Goal: Transaction & Acquisition: Purchase product/service

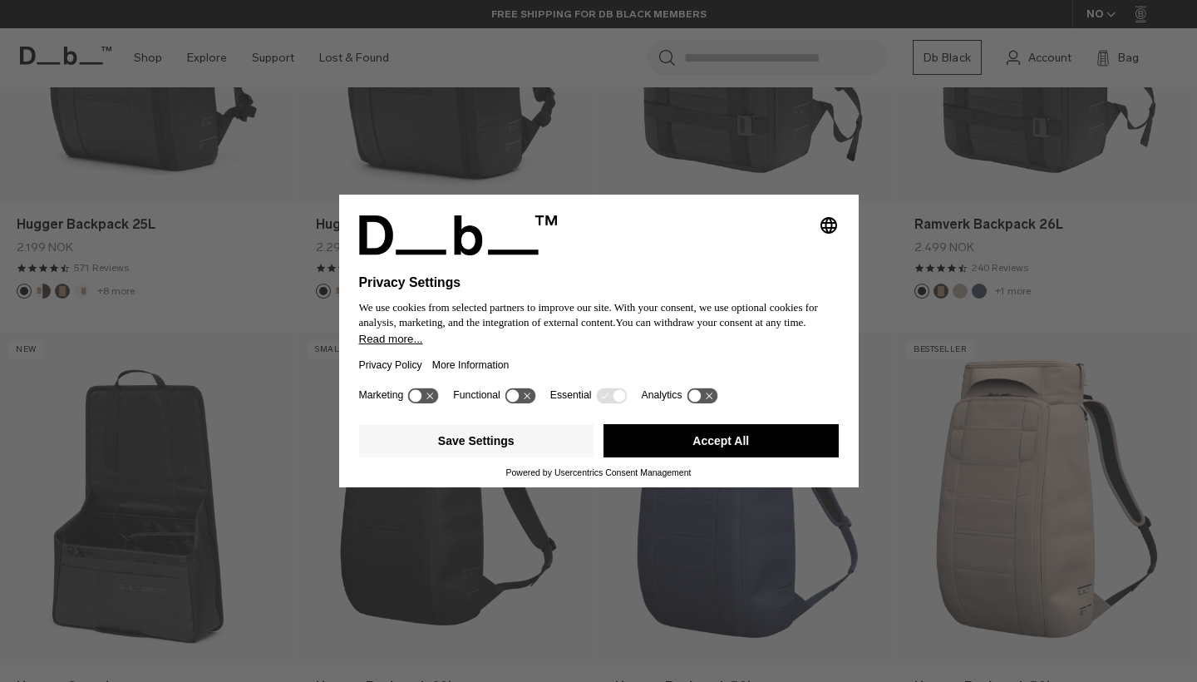
click at [738, 448] on button "Accept All" at bounding box center [720, 440] width 235 height 33
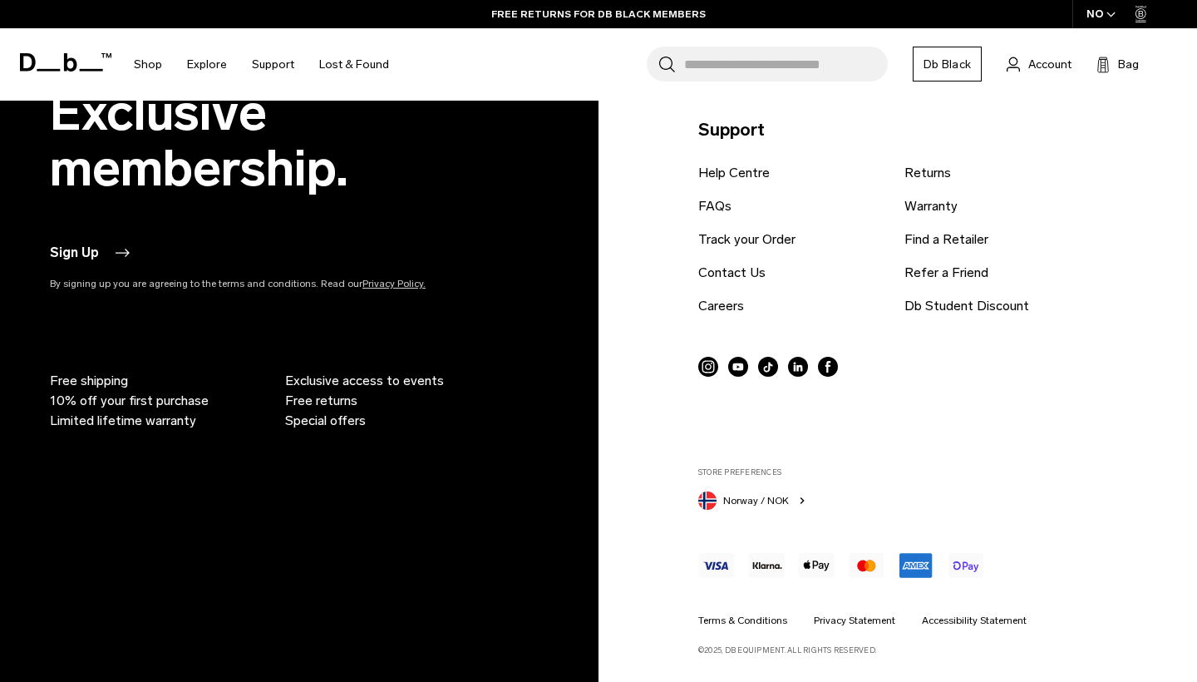
scroll to position [5444, 0]
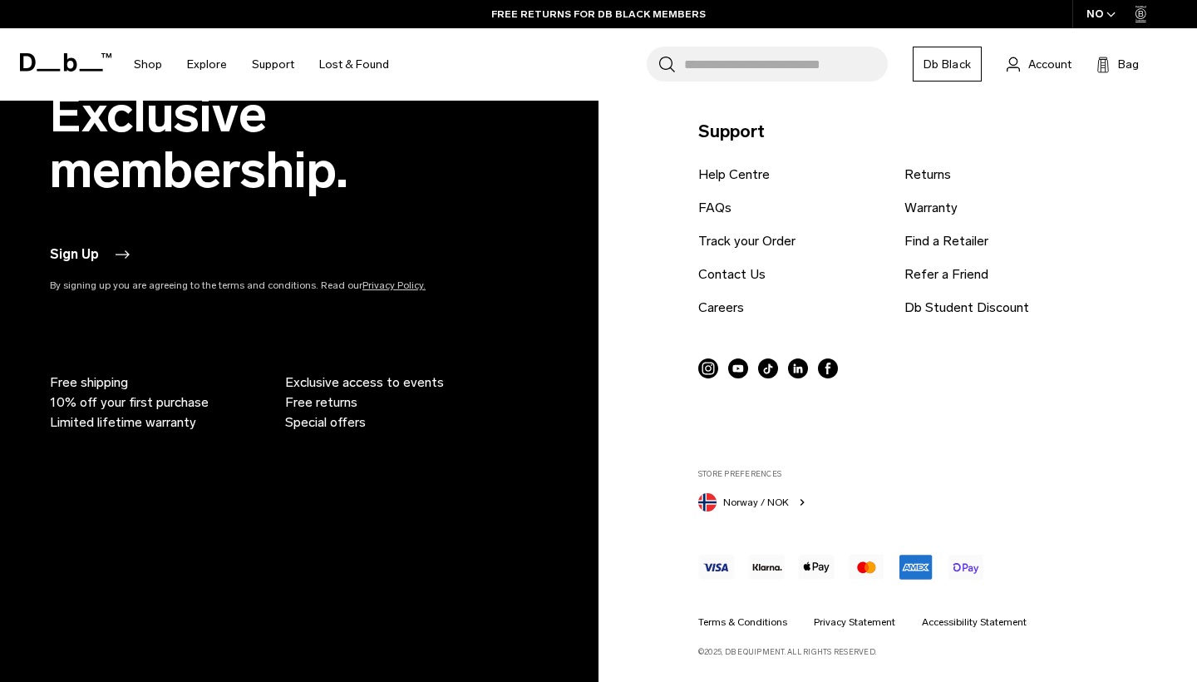
click at [780, 497] on span "Norway / NOK" at bounding box center [756, 502] width 66 height 15
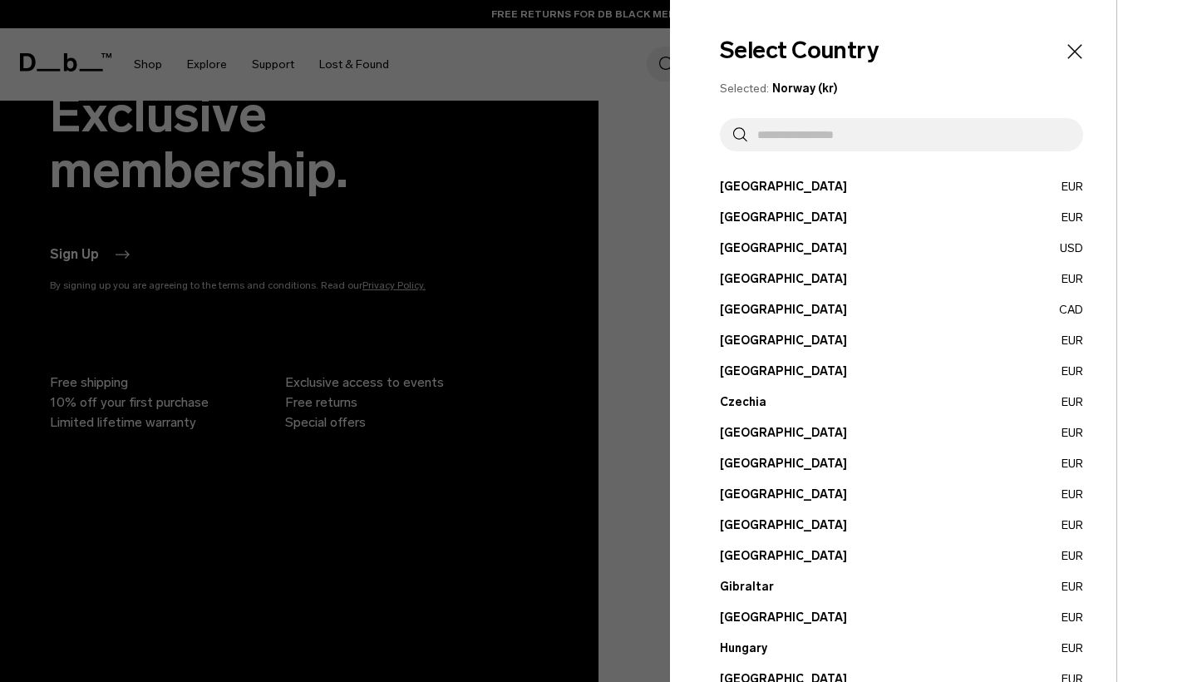
click at [810, 137] on input "text" at bounding box center [908, 134] width 323 height 33
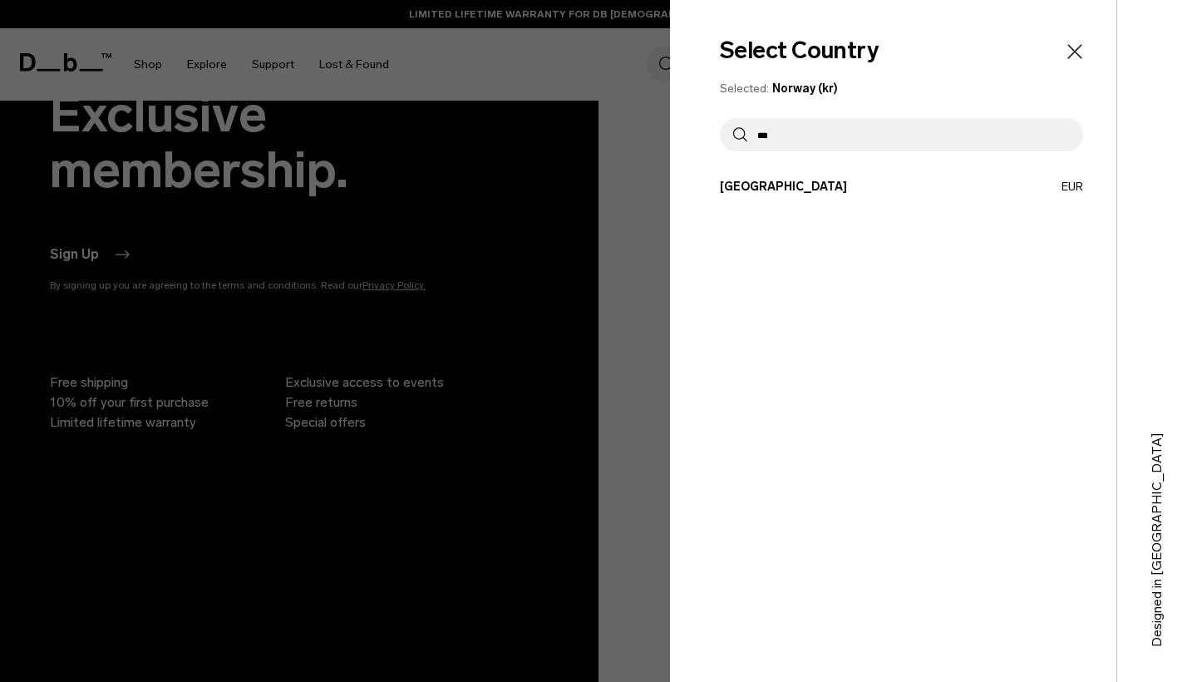
type input "***"
click at [777, 190] on button "Germany EUR" at bounding box center [901, 186] width 363 height 17
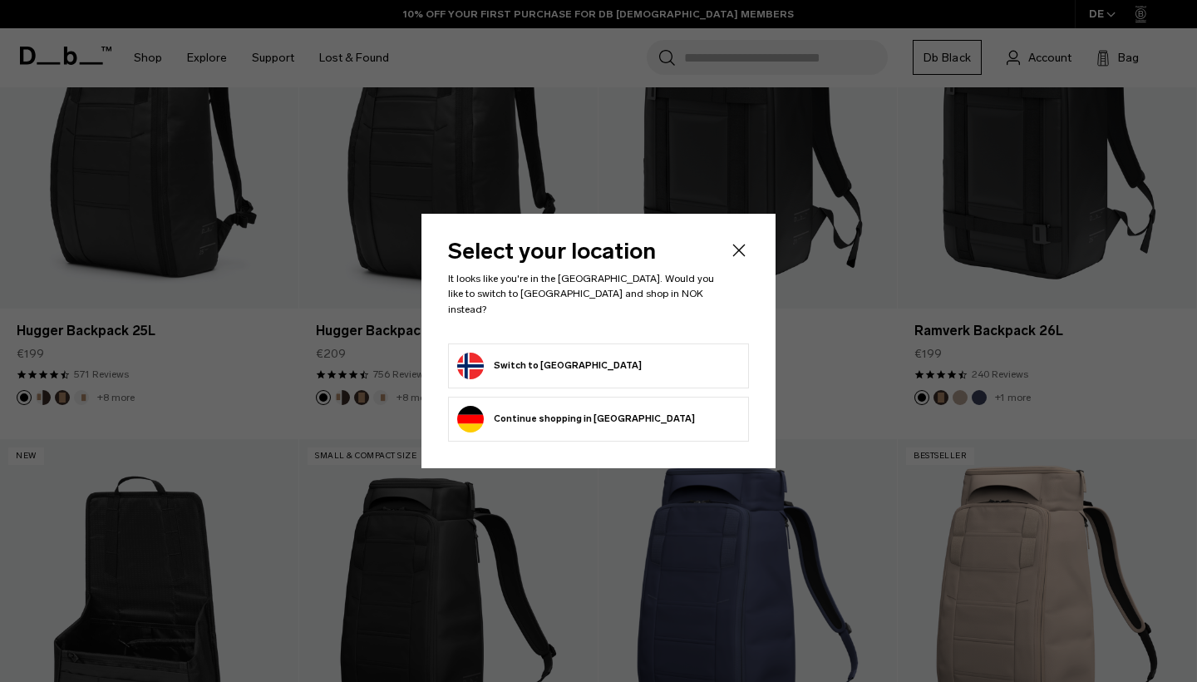
click at [748, 248] on icon "Close" at bounding box center [739, 250] width 20 height 20
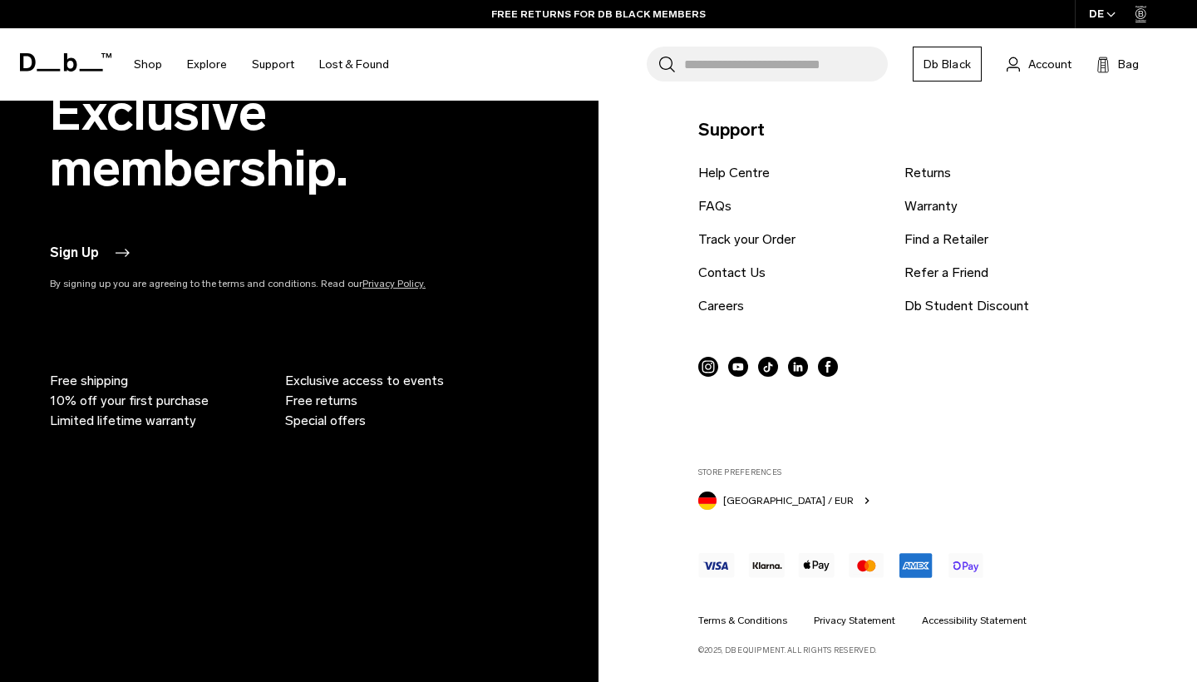
scroll to position [5444, 0]
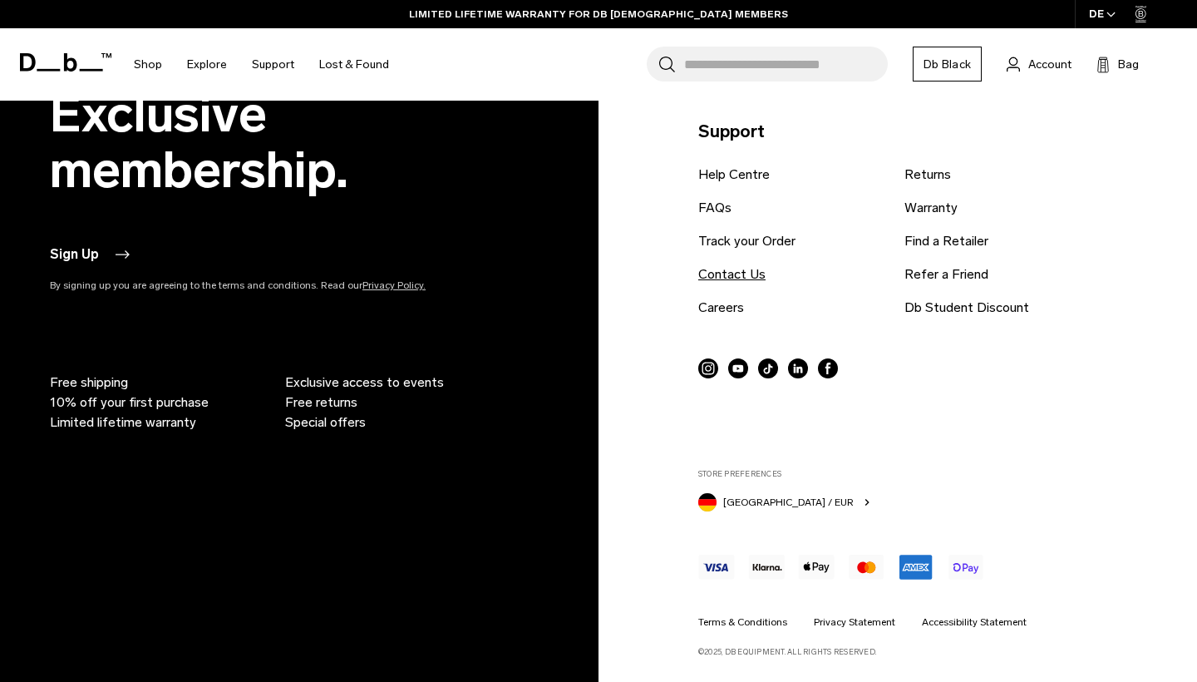
click at [745, 273] on link "Contact Us" at bounding box center [731, 274] width 67 height 20
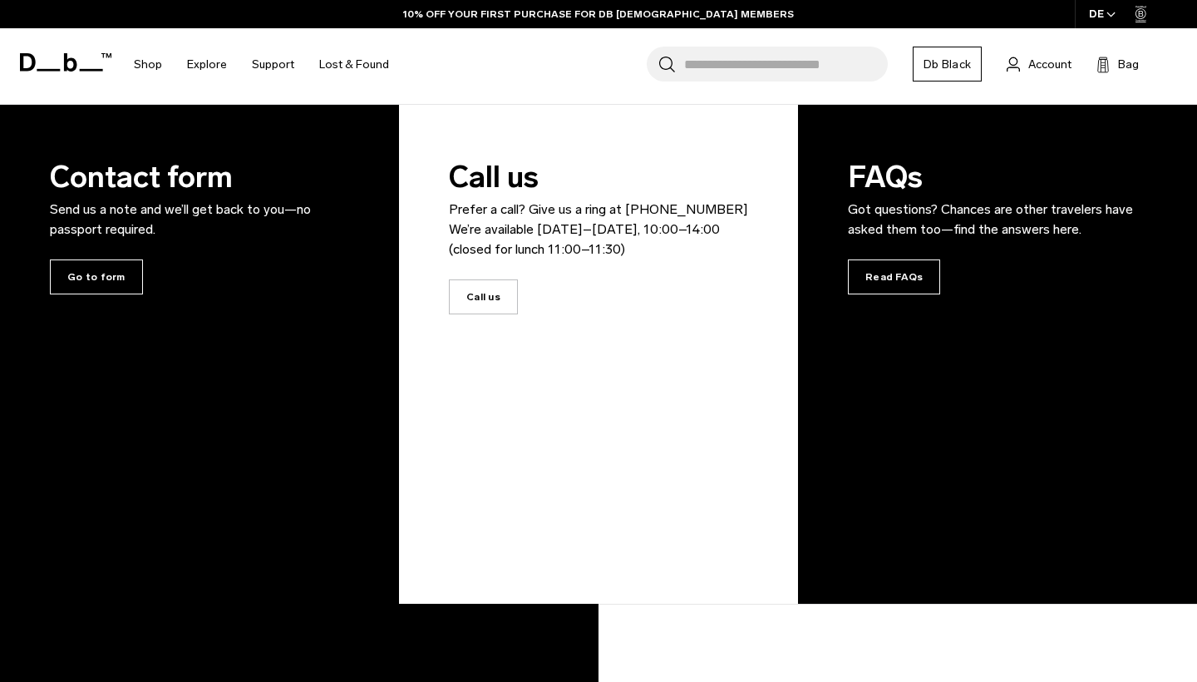
scroll to position [299, 0]
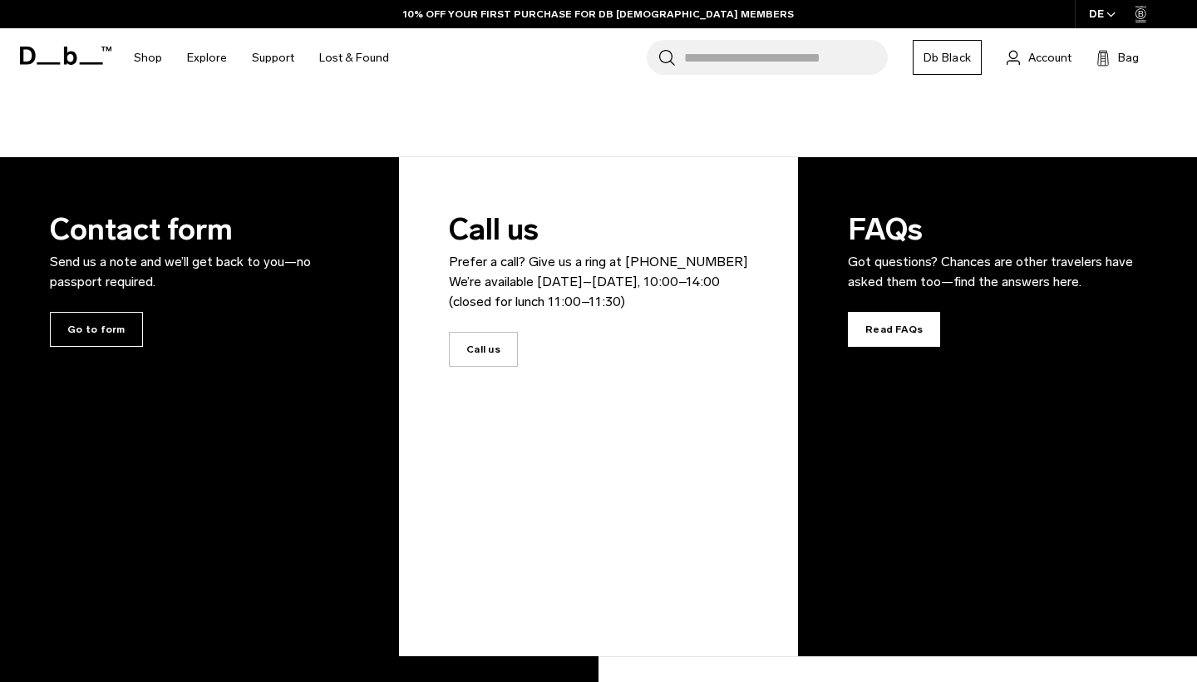
click at [890, 333] on span "Read FAQs" at bounding box center [894, 329] width 92 height 35
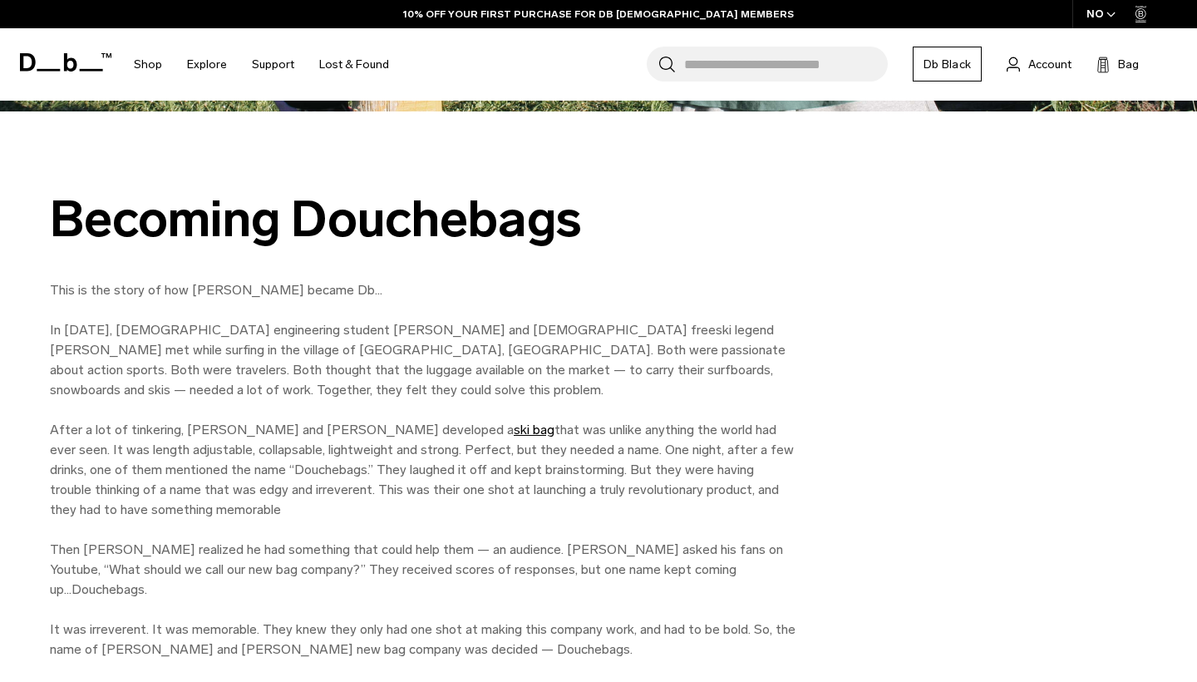
scroll to position [790, 0]
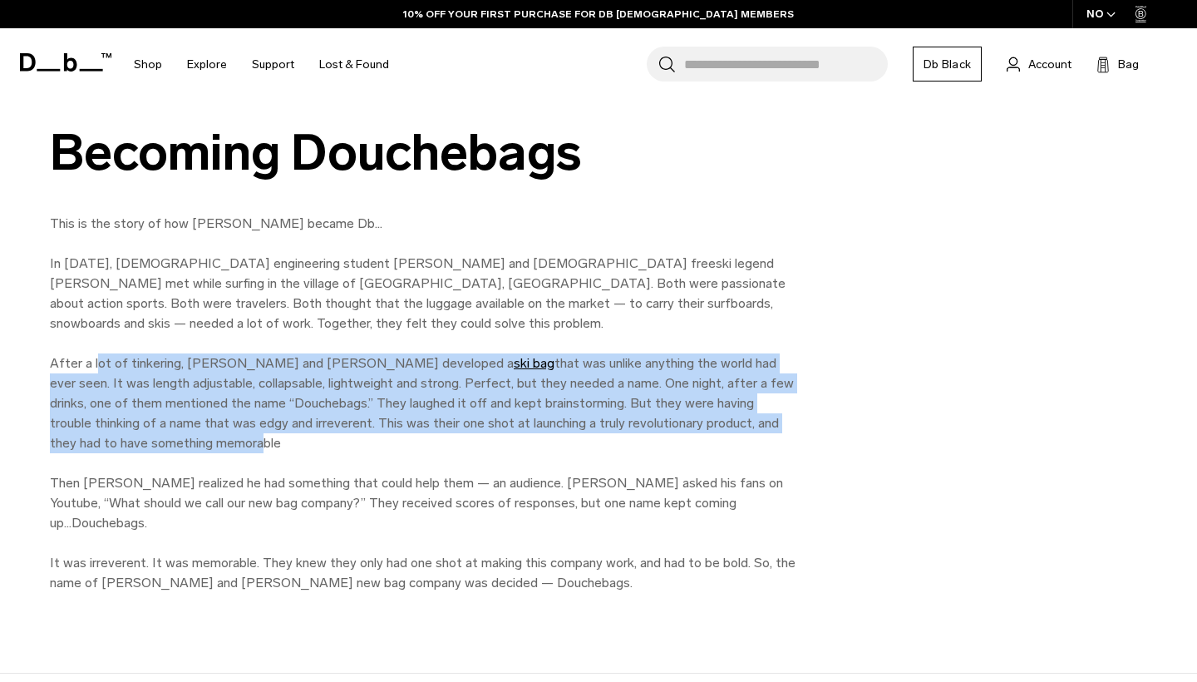
drag, startPoint x: 96, startPoint y: 369, endPoint x: 96, endPoint y: 448, distance: 79.0
click at [96, 448] on p "This is the story of how Douchebags became Db… In 2009, Norwegian engineering s…" at bounding box center [424, 403] width 748 height 379
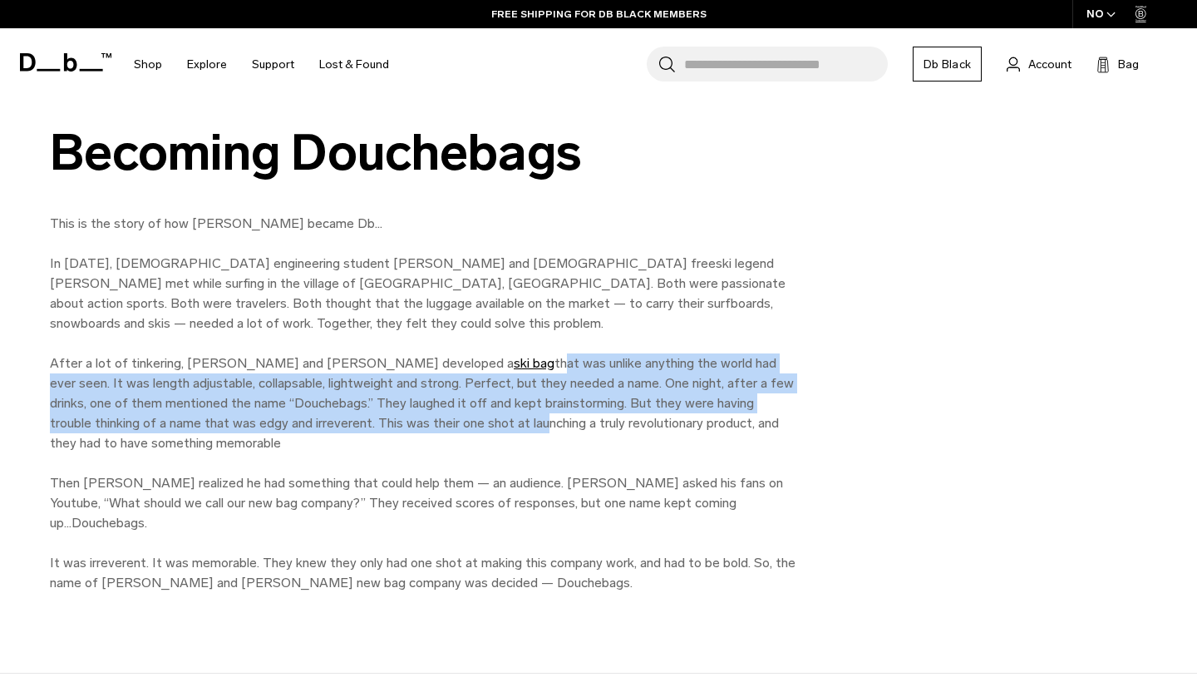
drag, startPoint x: 392, startPoint y: 365, endPoint x: 392, endPoint y: 430, distance: 64.8
click at [392, 430] on p "This is the story of how Douchebags became Db… In 2009, Norwegian engineering s…" at bounding box center [424, 403] width 748 height 379
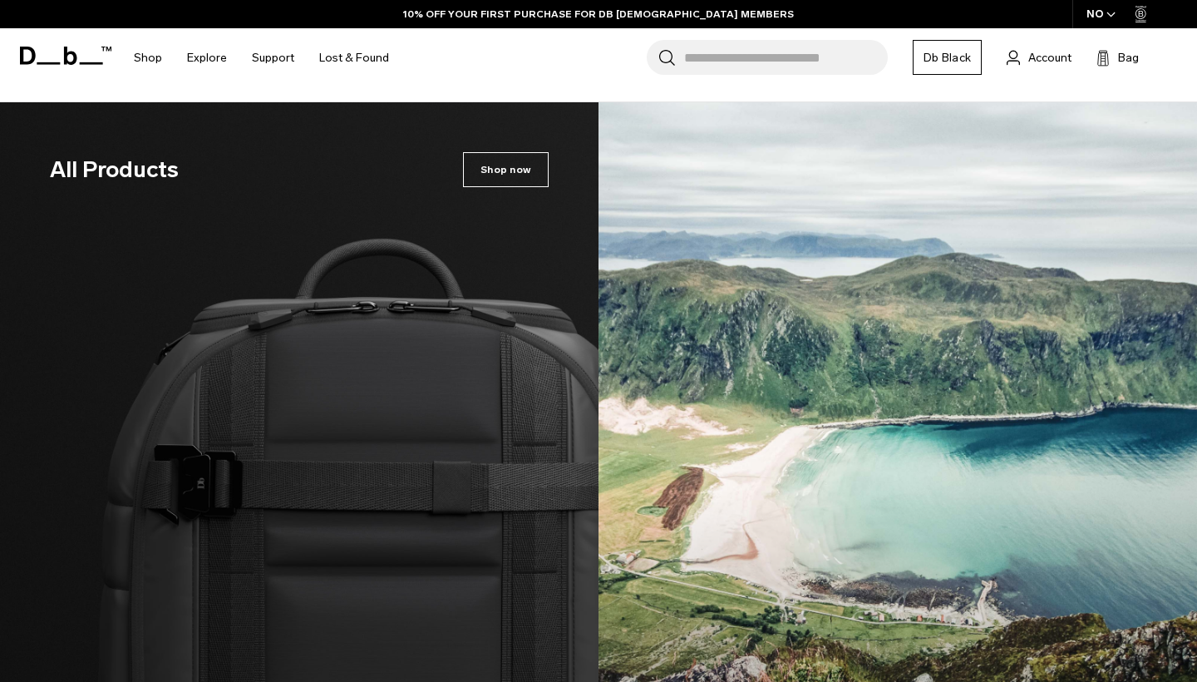
scroll to position [2697, 0]
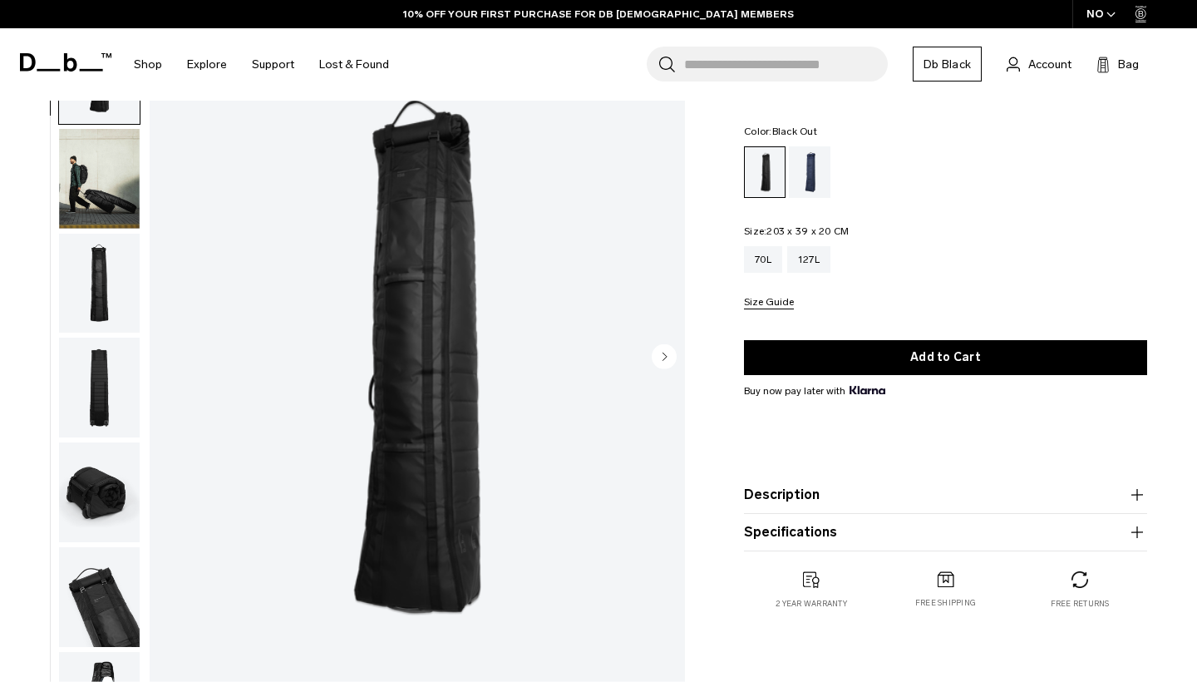
scroll to position [65, 0]
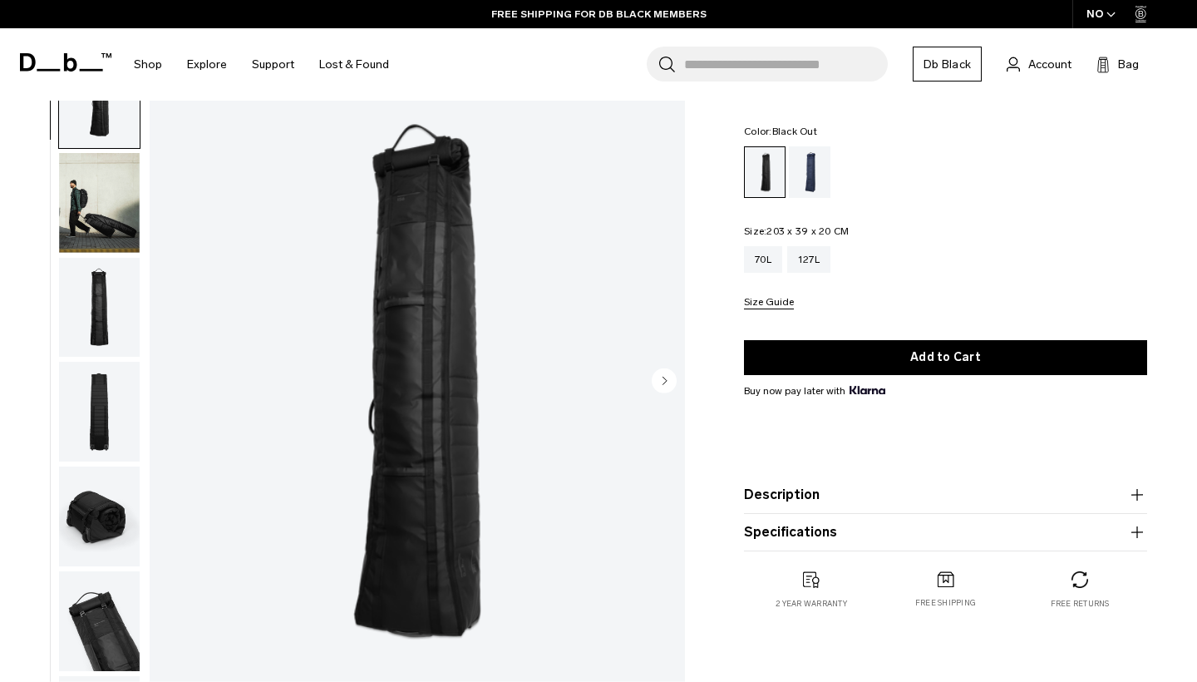
click at [115, 219] on img "button" at bounding box center [99, 203] width 81 height 100
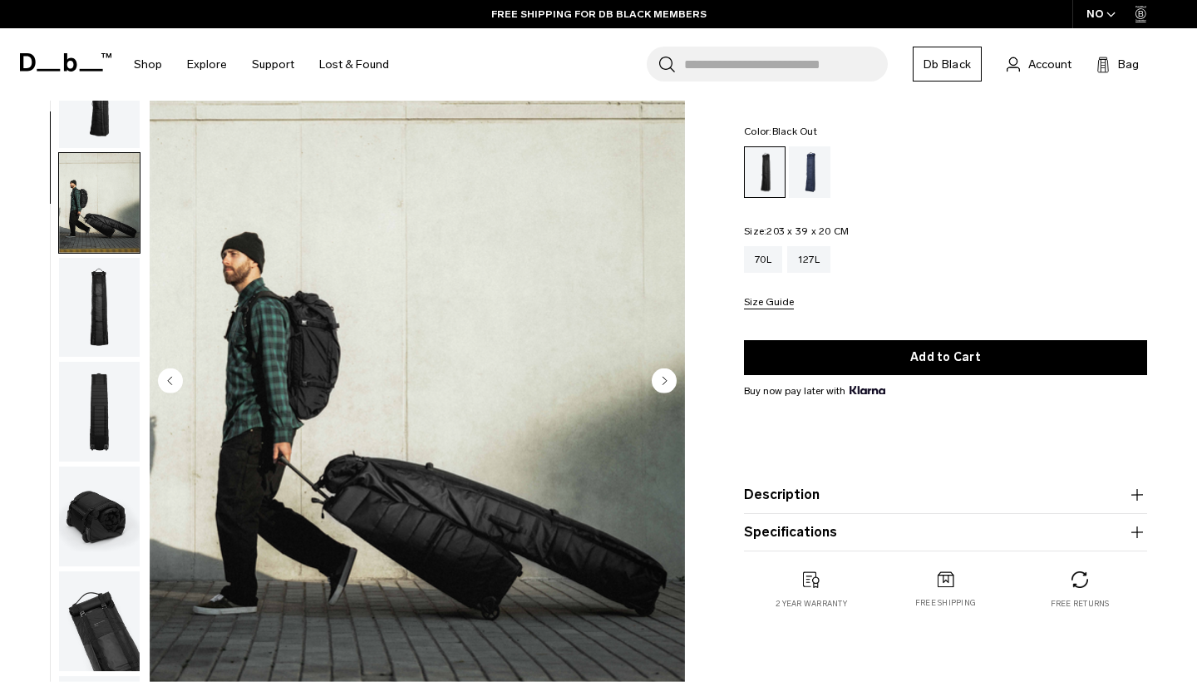
scroll to position [106, 0]
